Goal: Navigation & Orientation: Understand site structure

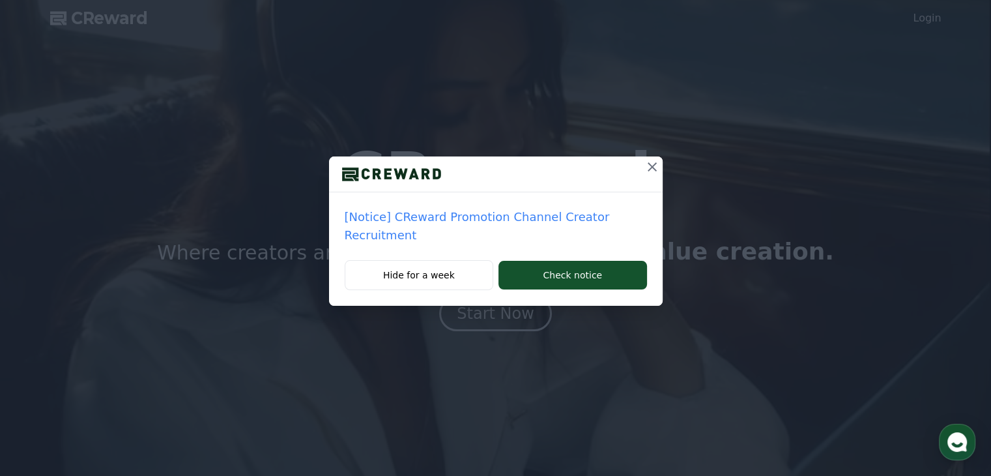
click at [650, 167] on icon at bounding box center [652, 166] width 9 height 9
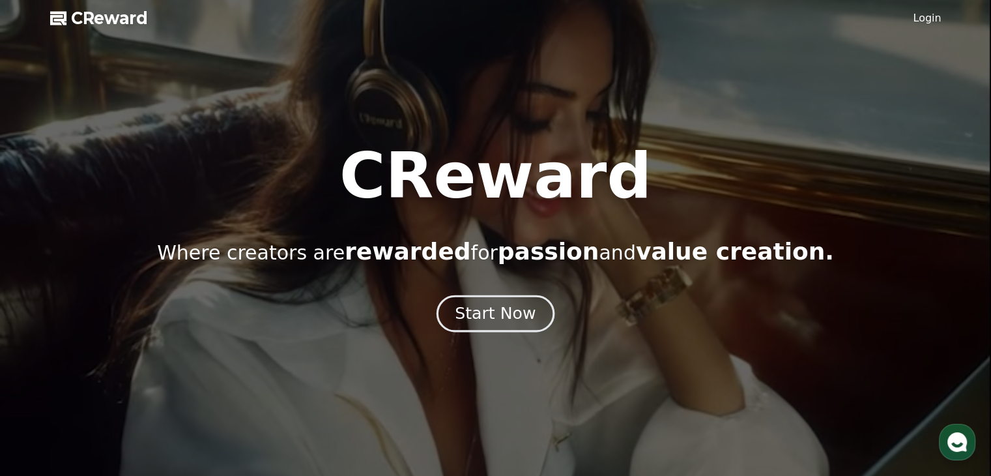
click at [519, 315] on div "Start Now" at bounding box center [495, 313] width 81 height 22
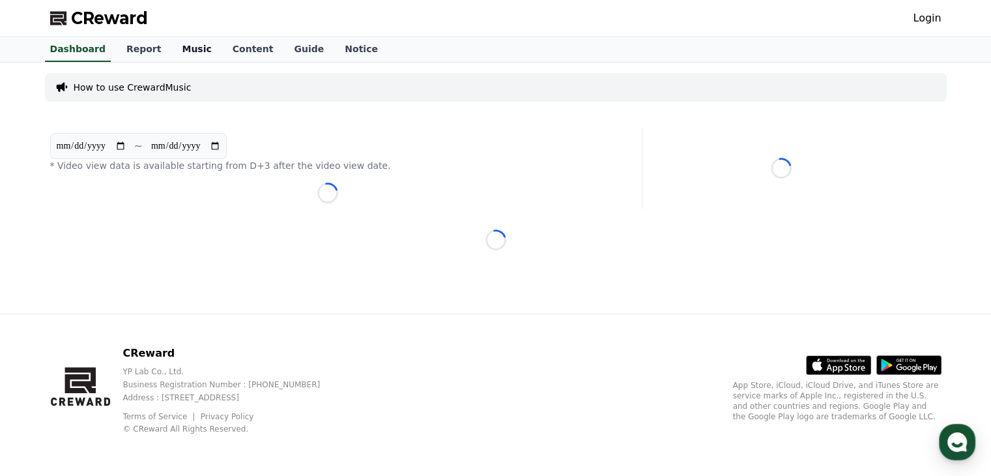
click at [186, 50] on link "Music" at bounding box center [196, 49] width 50 height 25
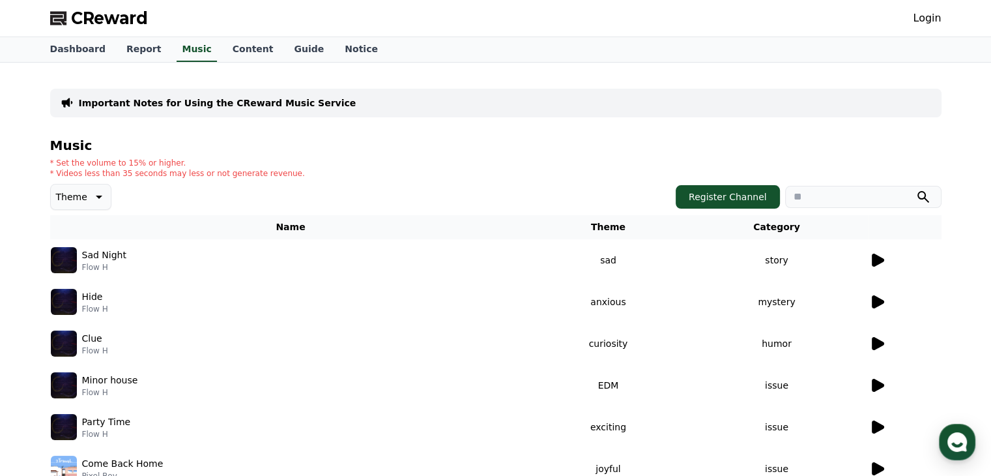
click at [875, 263] on icon at bounding box center [878, 259] width 12 height 13
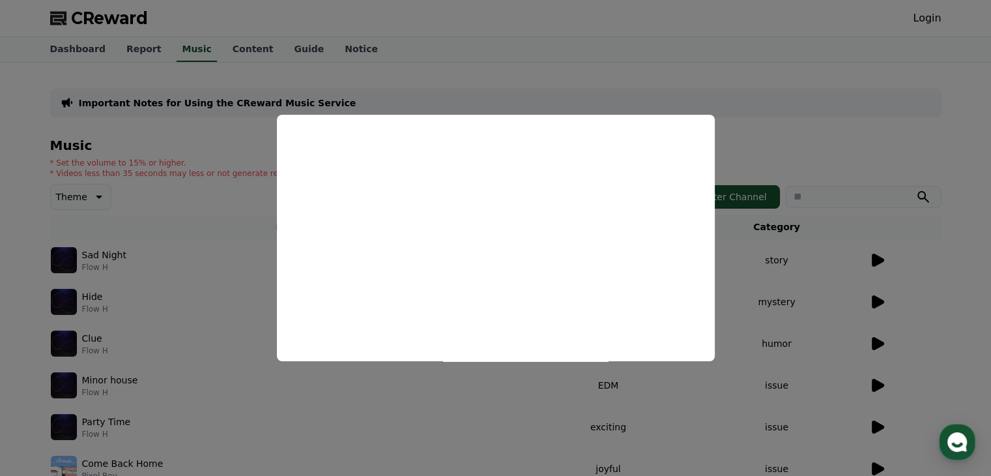
click at [765, 283] on button "close modal" at bounding box center [495, 238] width 991 height 476
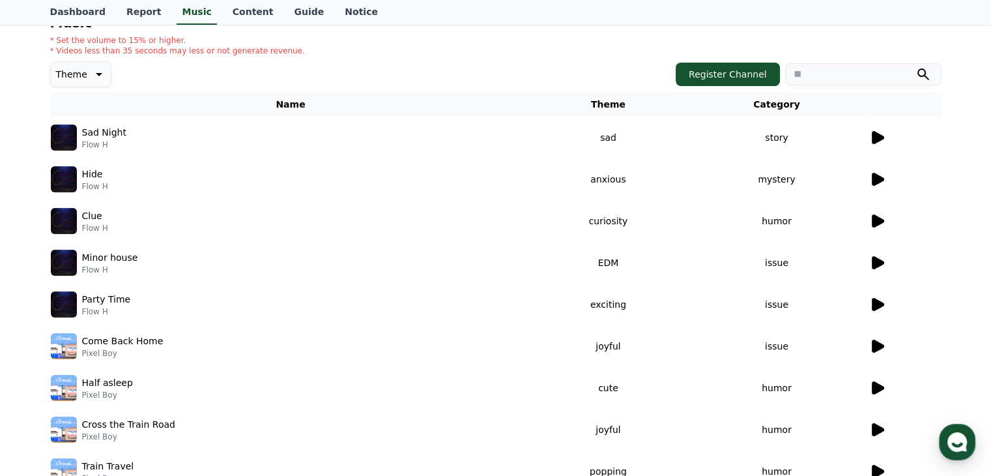
scroll to position [125, 0]
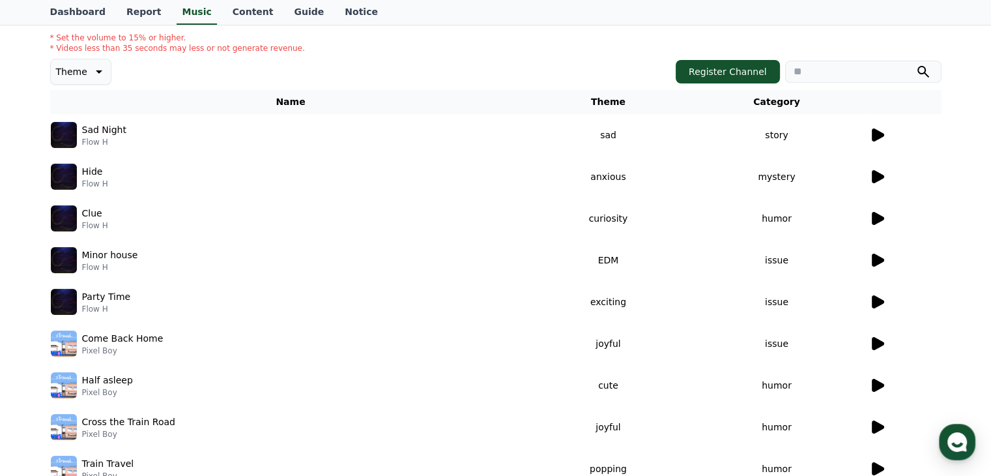
click at [876, 344] on icon at bounding box center [878, 343] width 12 height 13
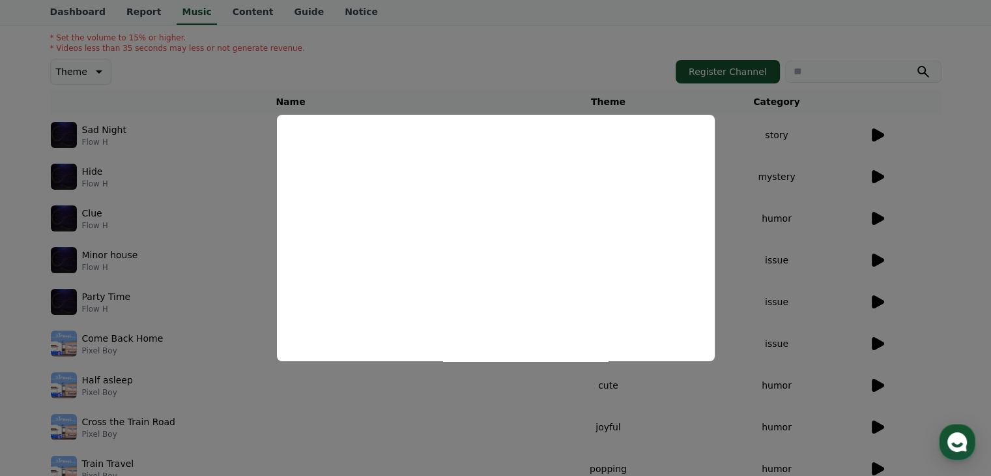
click at [749, 301] on button "close modal" at bounding box center [495, 238] width 991 height 476
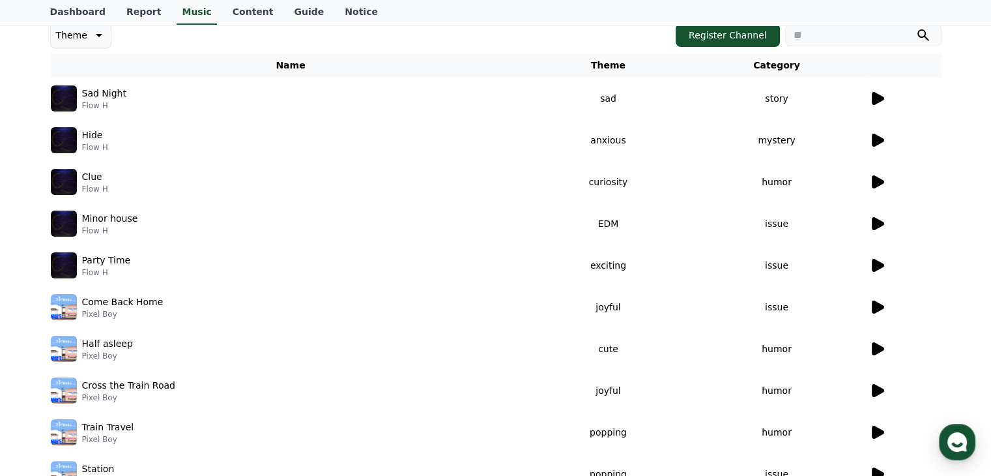
scroll to position [164, 0]
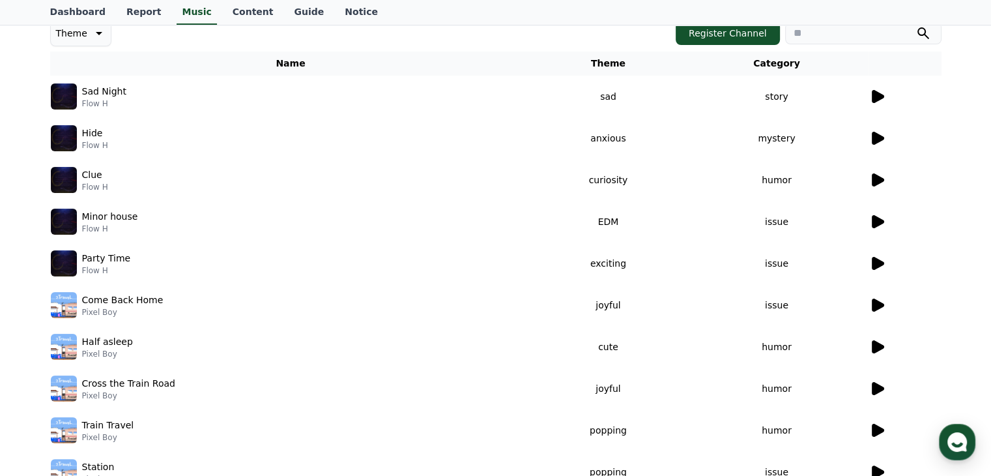
click at [872, 388] on icon at bounding box center [878, 388] width 12 height 13
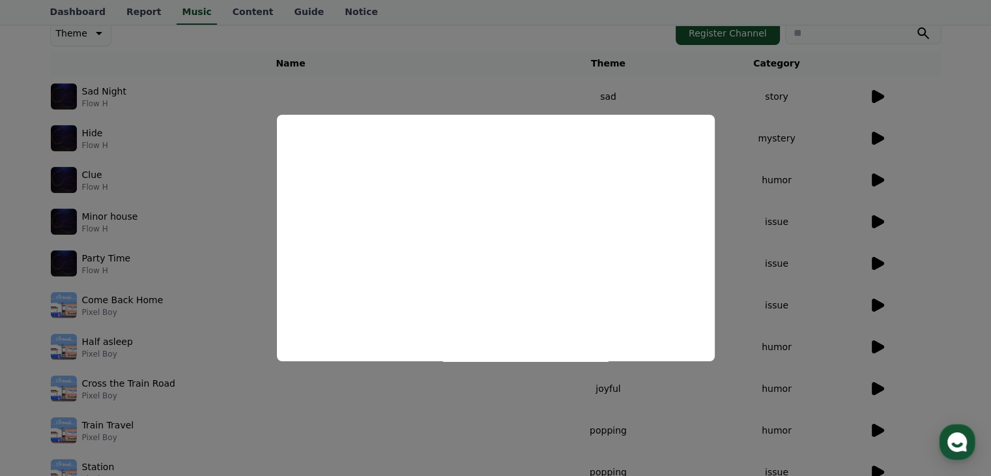
click at [782, 330] on button "close modal" at bounding box center [495, 238] width 991 height 476
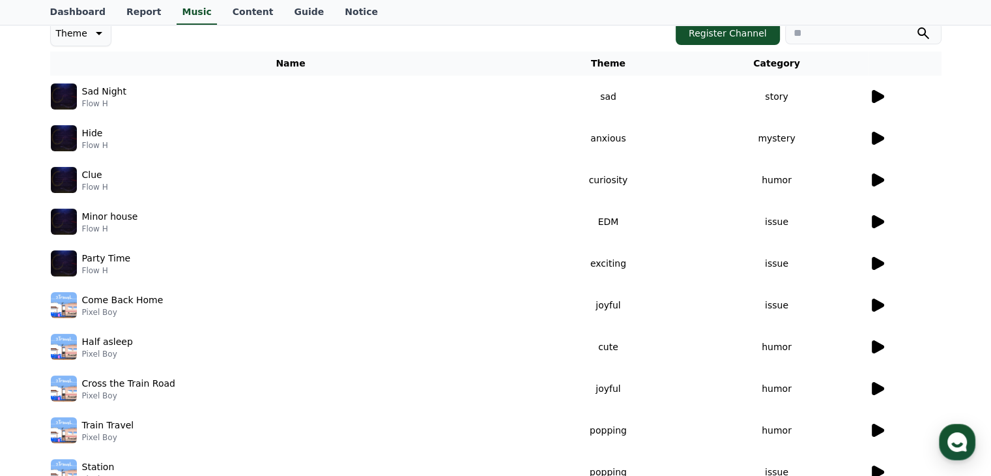
click at [873, 388] on icon at bounding box center [878, 388] width 12 height 13
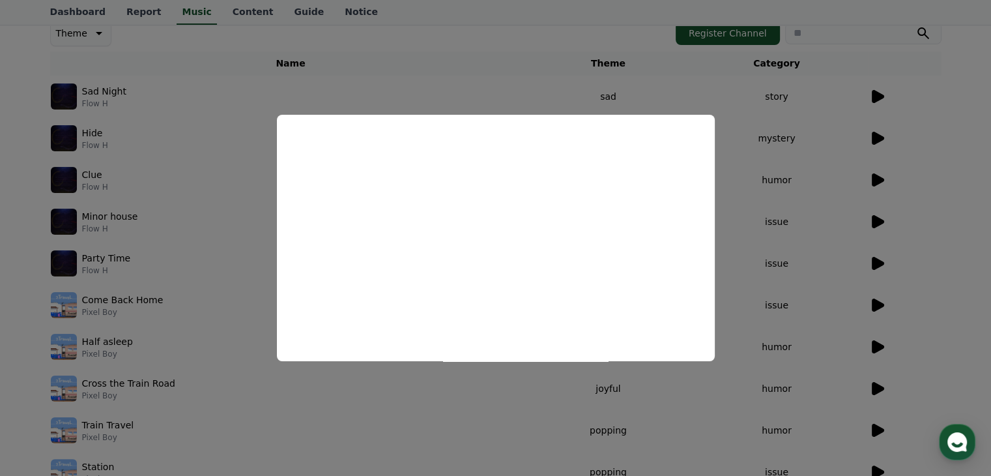
click at [803, 312] on button "close modal" at bounding box center [495, 238] width 991 height 476
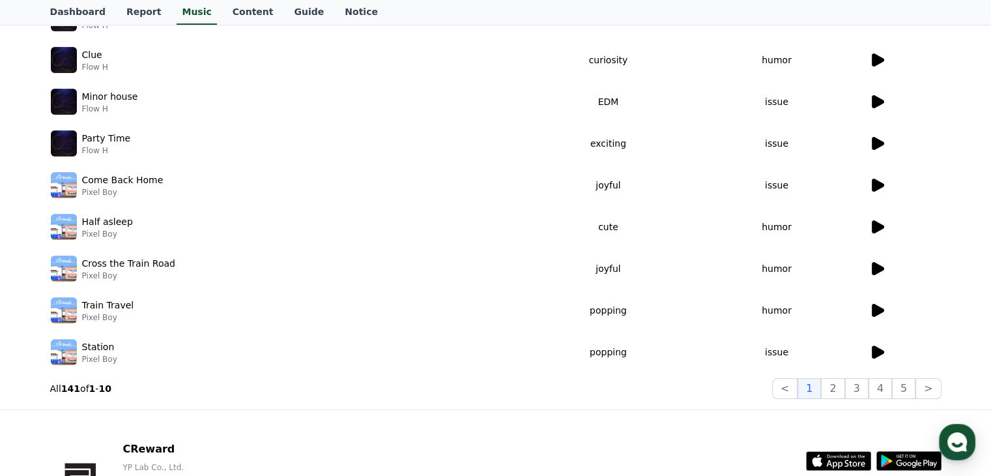
scroll to position [283, 0]
click at [880, 312] on icon at bounding box center [878, 310] width 12 height 13
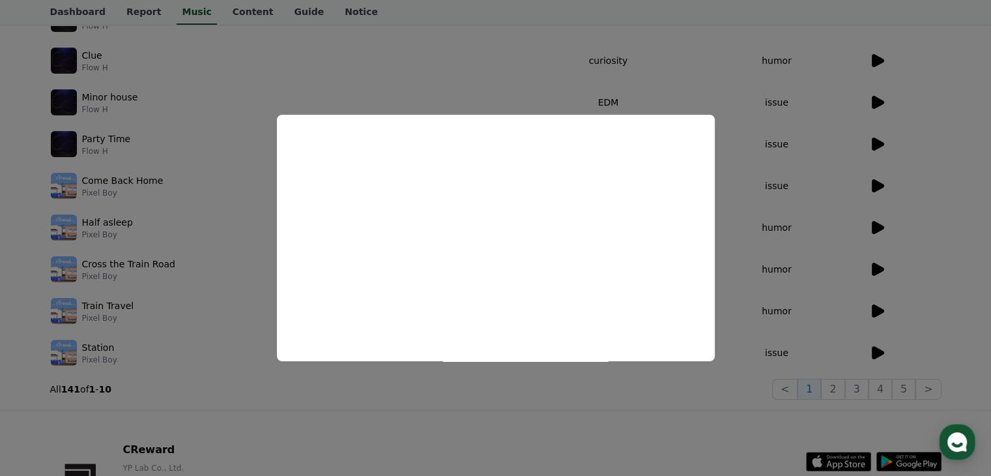
click at [825, 324] on button "close modal" at bounding box center [495, 238] width 991 height 476
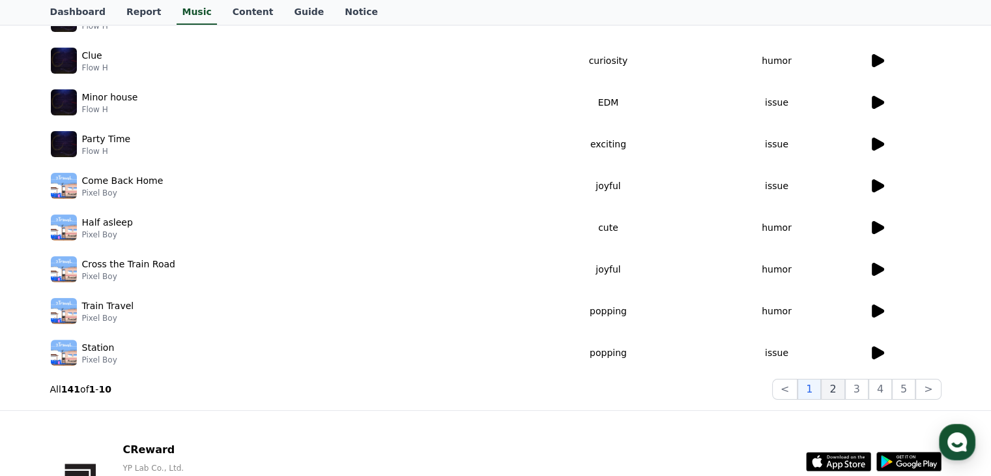
click at [842, 393] on button "2" at bounding box center [832, 389] width 23 height 21
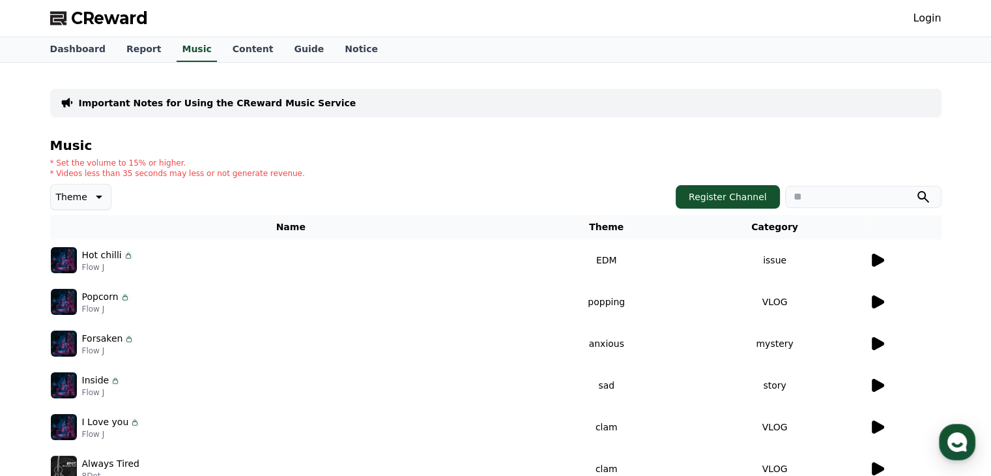
click at [616, 229] on th "Theme" at bounding box center [607, 227] width 150 height 24
click at [245, 55] on link "Content" at bounding box center [253, 49] width 62 height 25
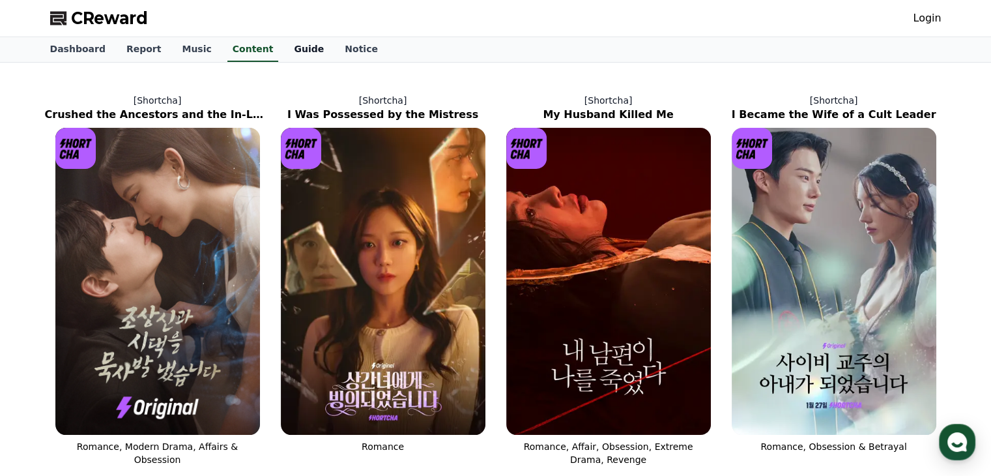
click at [287, 49] on link "Guide" at bounding box center [308, 49] width 51 height 25
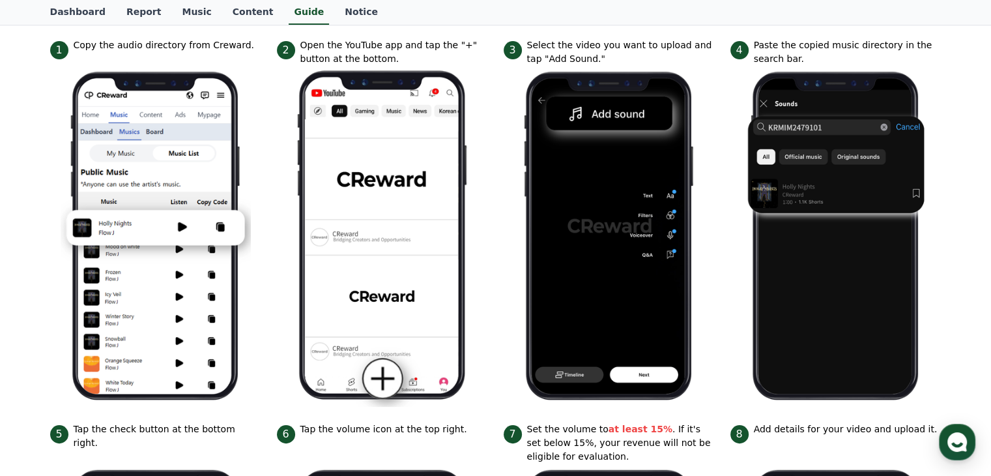
scroll to position [188, 0]
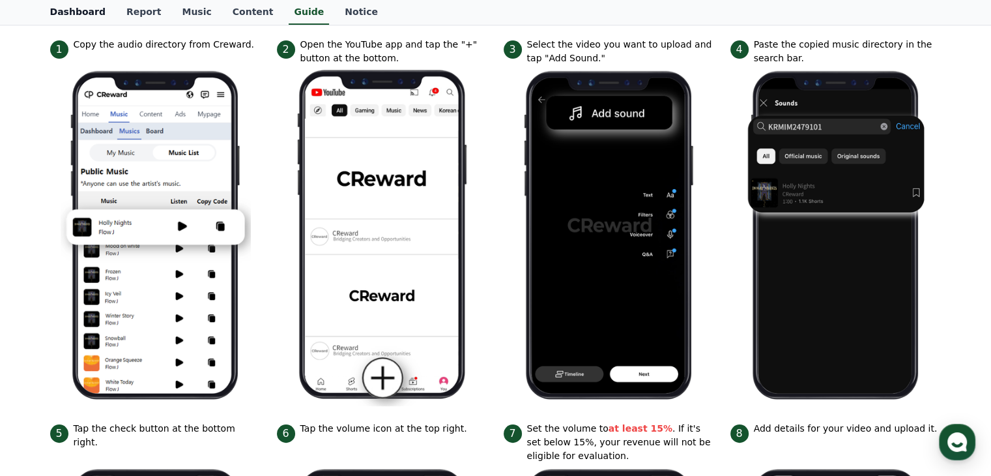
click at [65, 12] on link "Dashboard" at bounding box center [78, 12] width 76 height 25
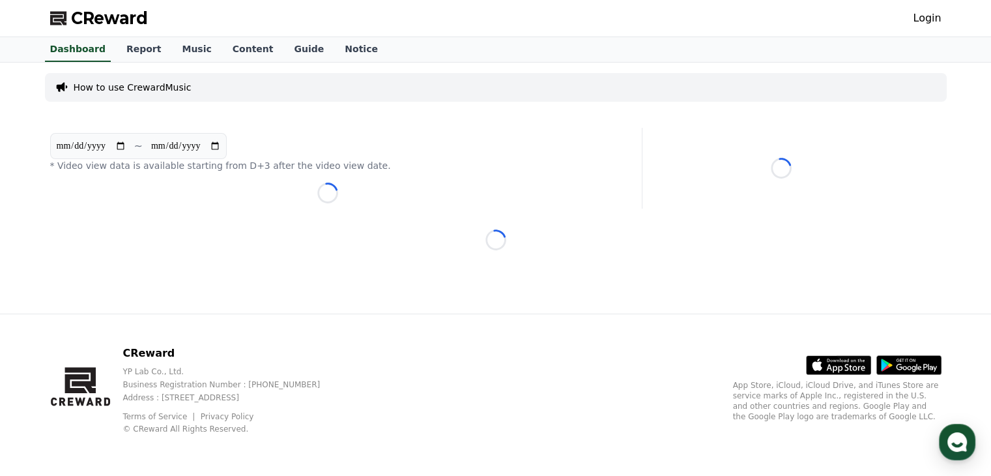
click at [922, 374] on icon ".st0 { fill: #a6a6a6; } .st1 { stroke: #ffffff; stroke-width: 0.2; stroke-miter…" at bounding box center [908, 364] width 65 height 65
